Goal: Transaction & Acquisition: Purchase product/service

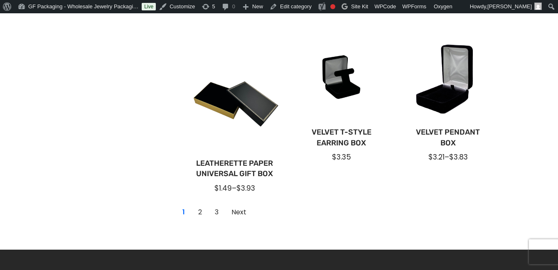
scroll to position [664, 0]
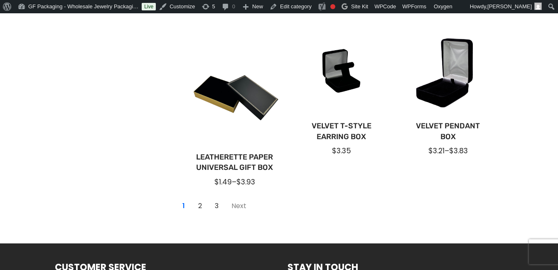
click at [235, 206] on link "Next" at bounding box center [239, 205] width 24 height 13
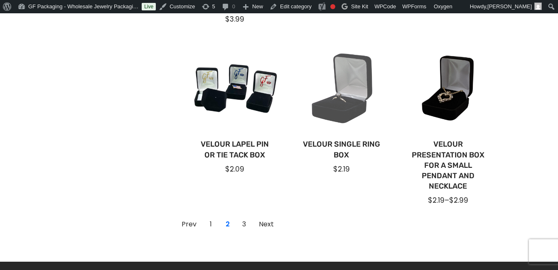
scroll to position [706, 0]
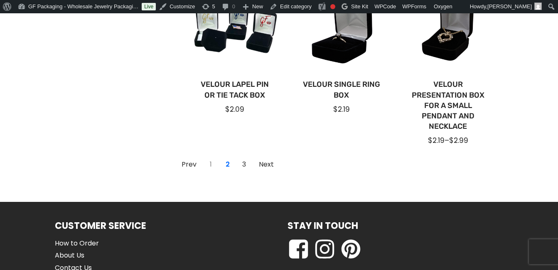
click at [210, 164] on link "1" at bounding box center [210, 164] width 13 height 13
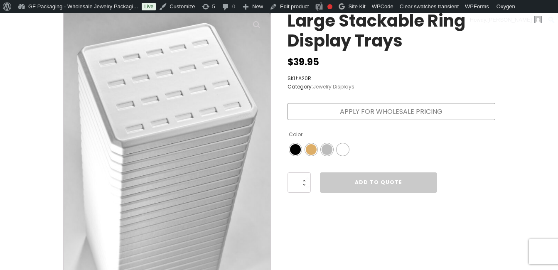
scroll to position [125, 0]
click at [328, 147] on span "Color" at bounding box center [326, 149] width 11 height 11
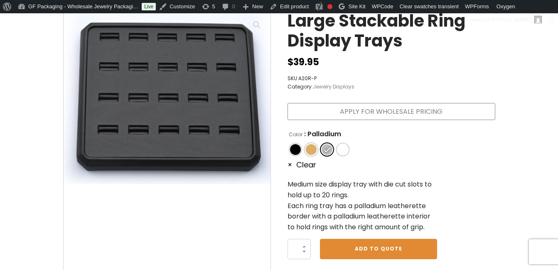
click at [312, 148] on span "Color" at bounding box center [311, 149] width 11 height 11
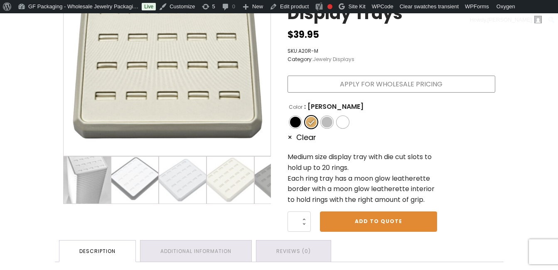
scroll to position [166, 0]
